Goal: Information Seeking & Learning: Learn about a topic

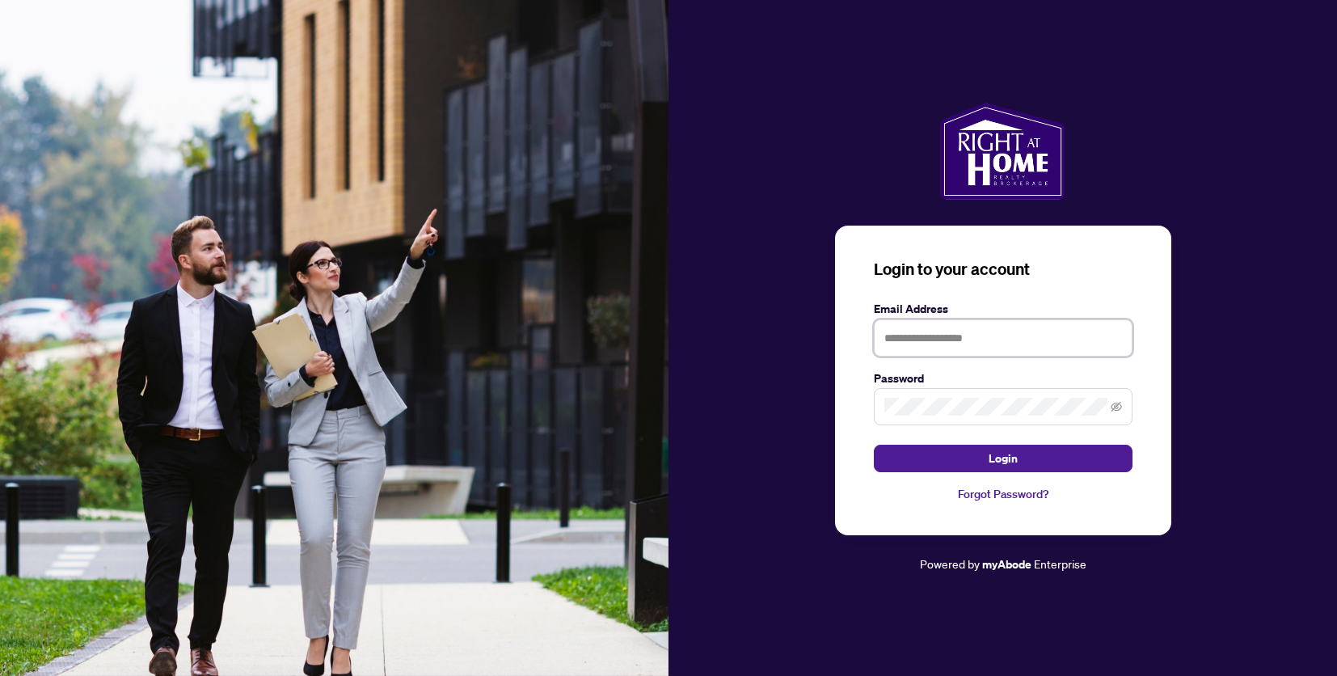
click at [1036, 319] on input "text" at bounding box center [1003, 337] width 259 height 37
type input "**********"
click at [1009, 445] on span "Login" at bounding box center [1003, 458] width 29 height 26
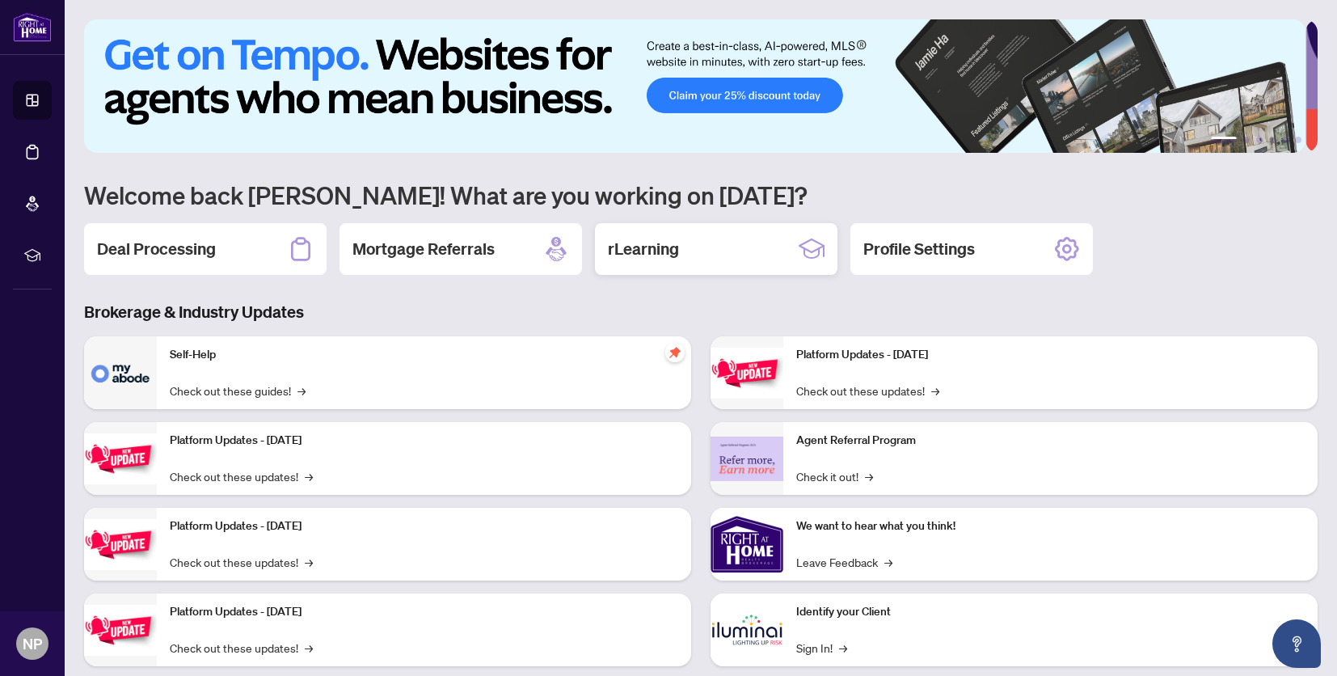
click at [692, 242] on div "rLearning" at bounding box center [716, 249] width 243 height 52
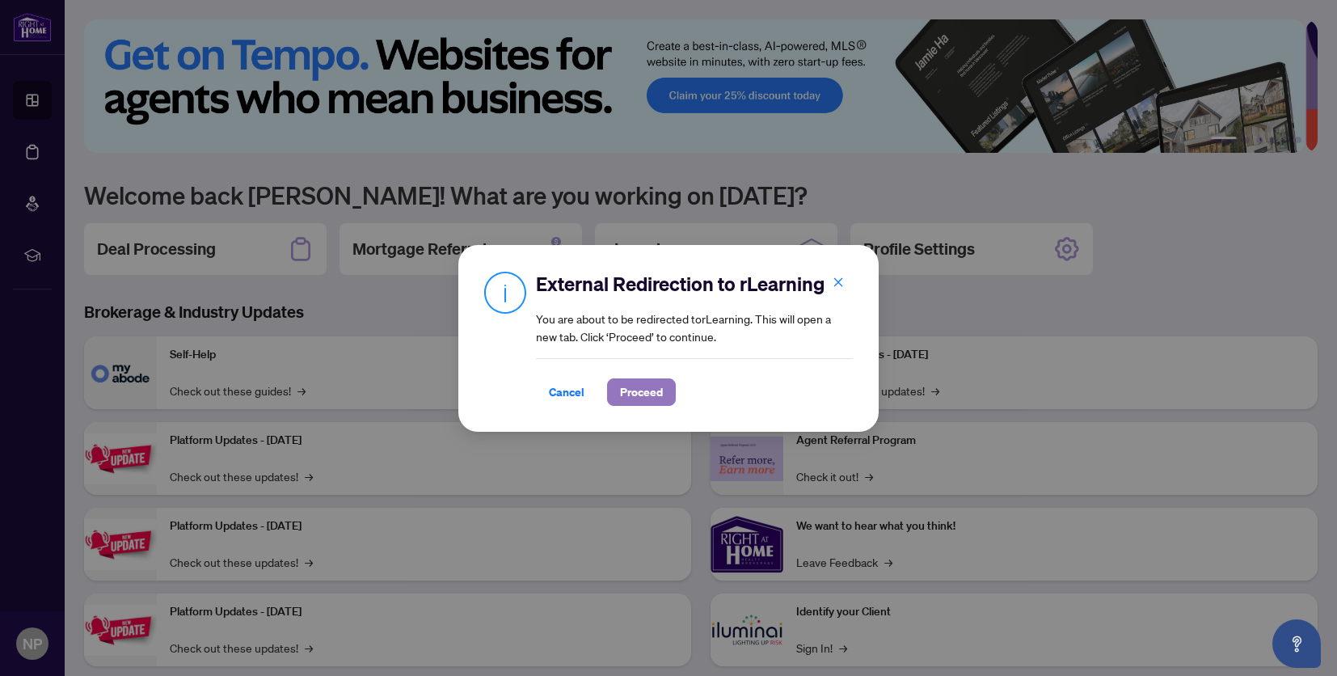
click at [657, 386] on span "Proceed" at bounding box center [641, 392] width 43 height 26
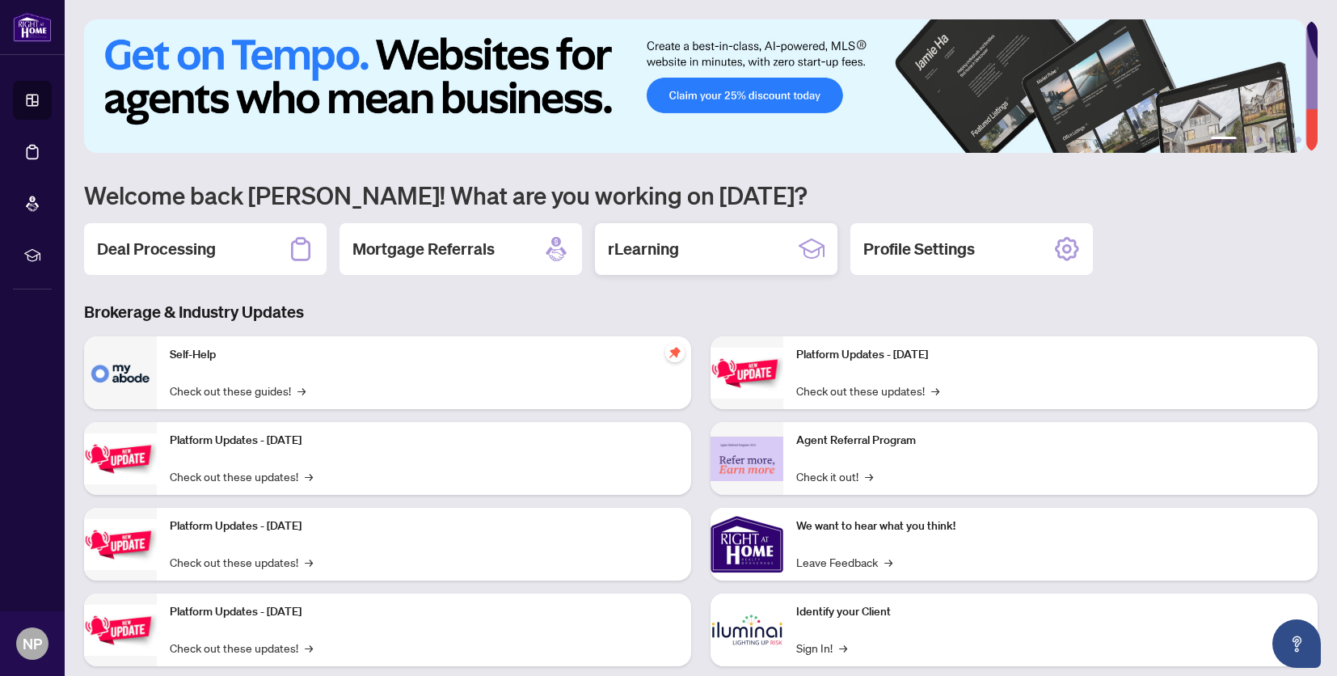
click at [711, 249] on div "rLearning" at bounding box center [716, 249] width 243 height 52
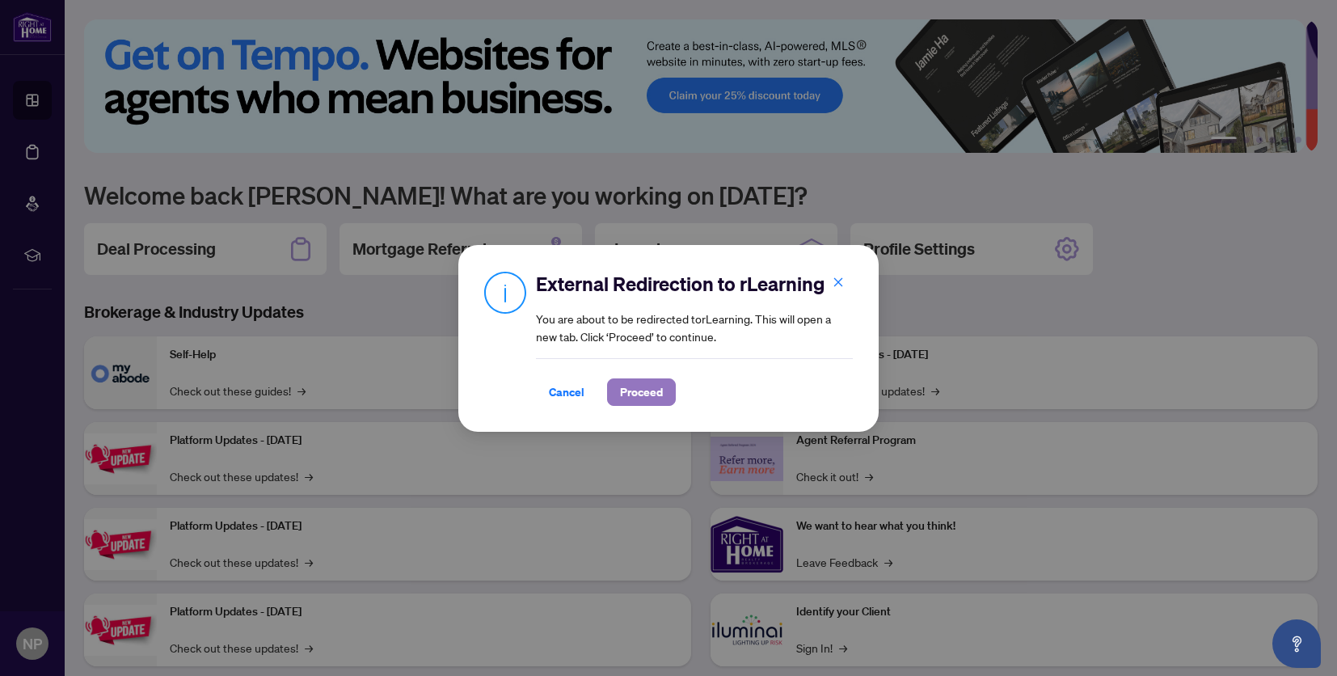
click at [632, 398] on span "Proceed" at bounding box center [641, 392] width 43 height 26
